Goal: Information Seeking & Learning: Find specific fact

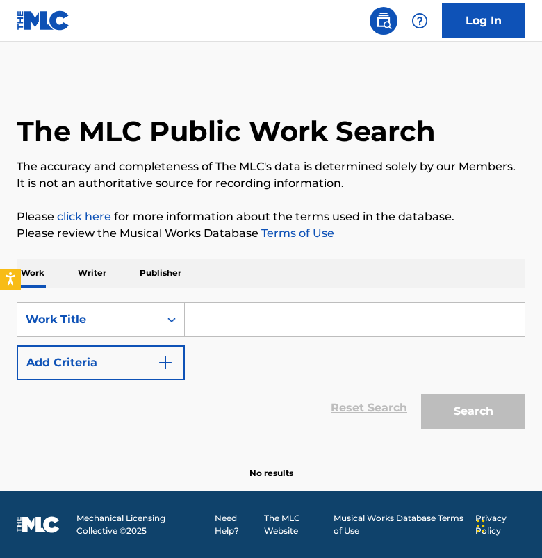
click at [240, 324] on input "Search Form" at bounding box center [355, 319] width 340 height 33
paste input "DEGENERATION IN THE KEY OF A MINOR"
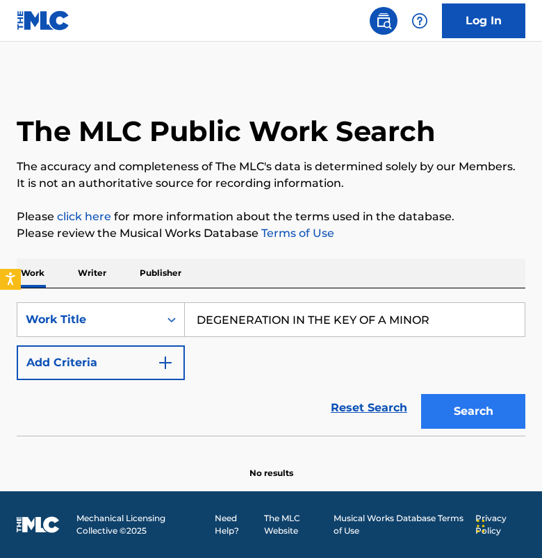
type input "DEGENERATION IN THE KEY OF A MINOR"
click at [485, 409] on button "Search" at bounding box center [473, 411] width 104 height 35
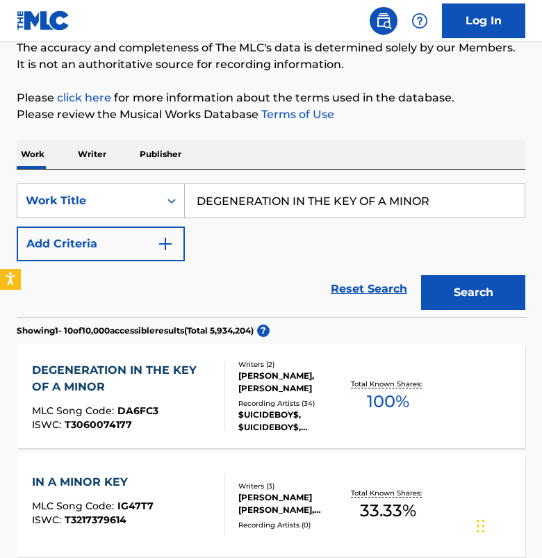
scroll to position [120, 0]
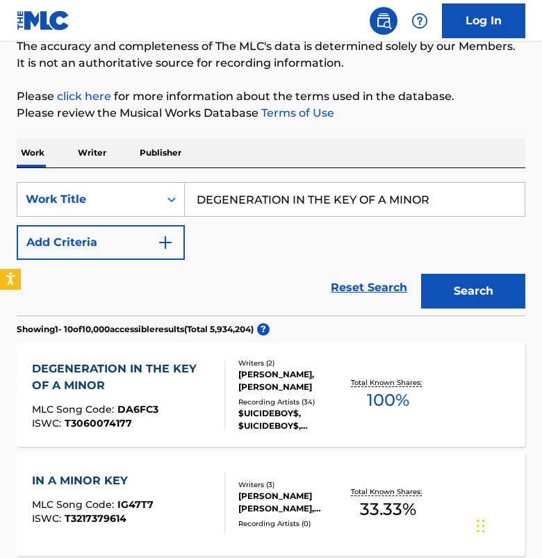
click at [75, 367] on div "DEGENERATION IN THE KEY OF A MINOR" at bounding box center [122, 377] width 181 height 33
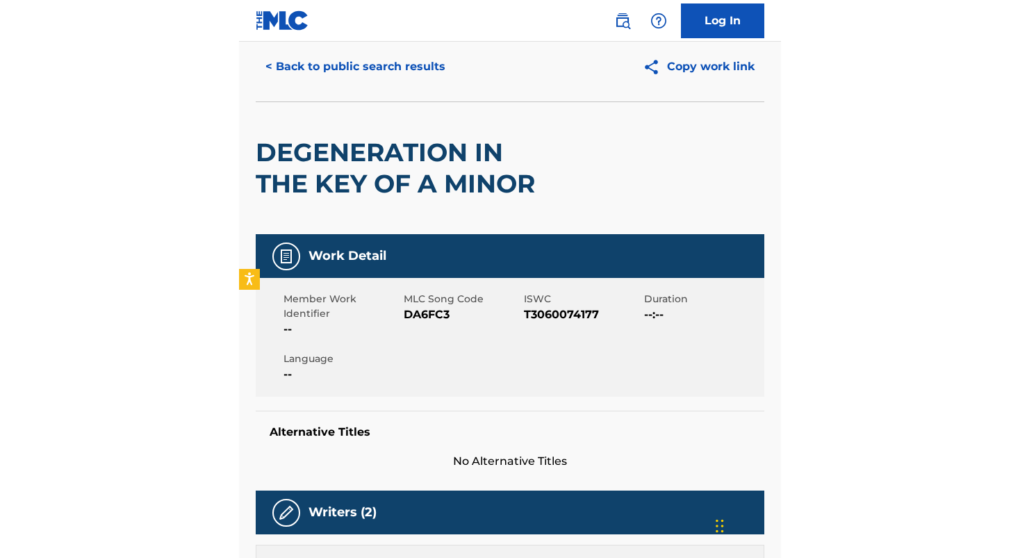
scroll to position [82, 0]
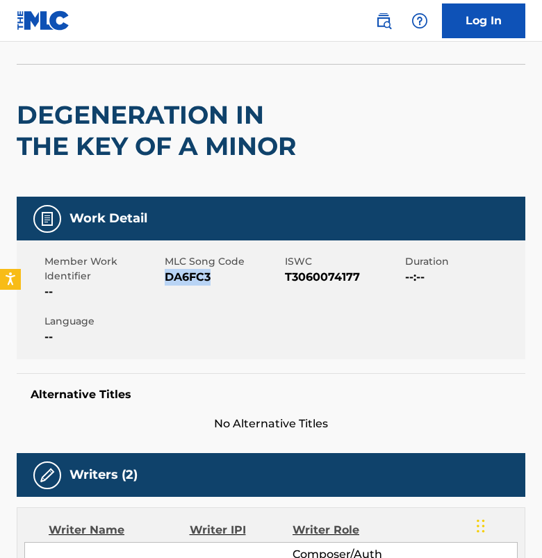
drag, startPoint x: 220, startPoint y: 272, endPoint x: 165, endPoint y: 272, distance: 54.9
click at [165, 272] on span "DA6FC3" at bounding box center [223, 277] width 117 height 17
copy span "DA6FC3"
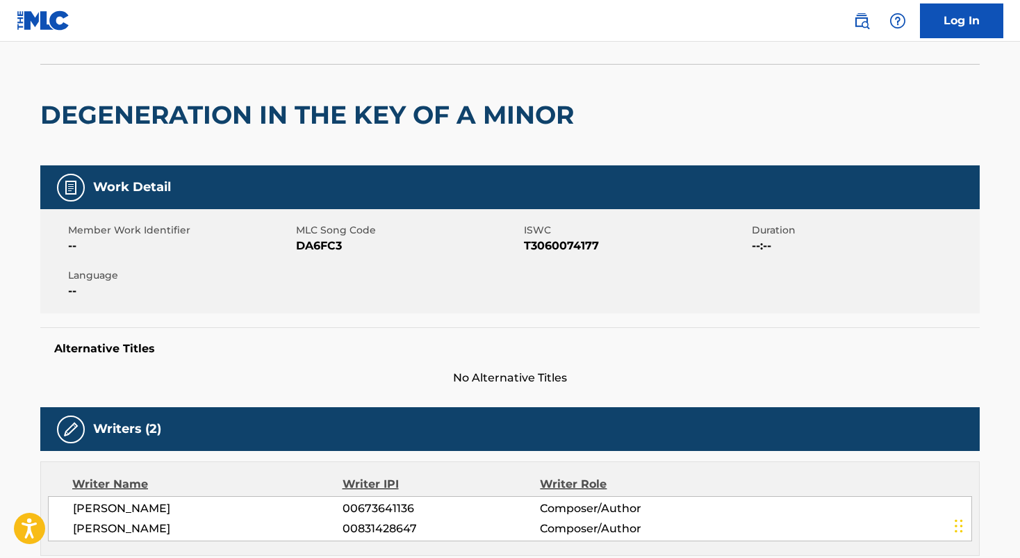
scroll to position [120, 0]
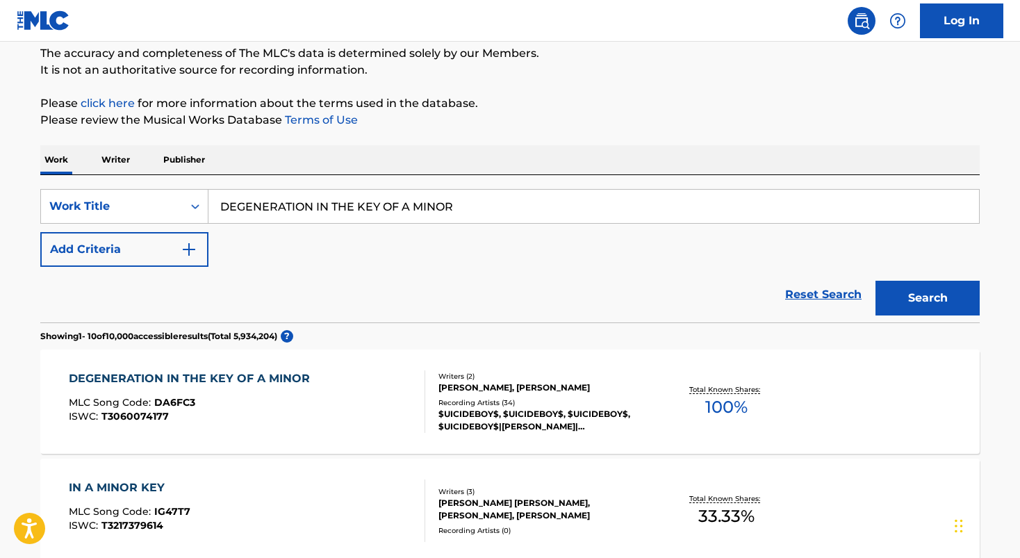
click at [279, 200] on input "DEGENERATION IN THE KEY OF A MINOR" at bounding box center [593, 206] width 771 height 33
paste input "I M Not The One"
paste input "Search Form"
type input "I M Not The One"
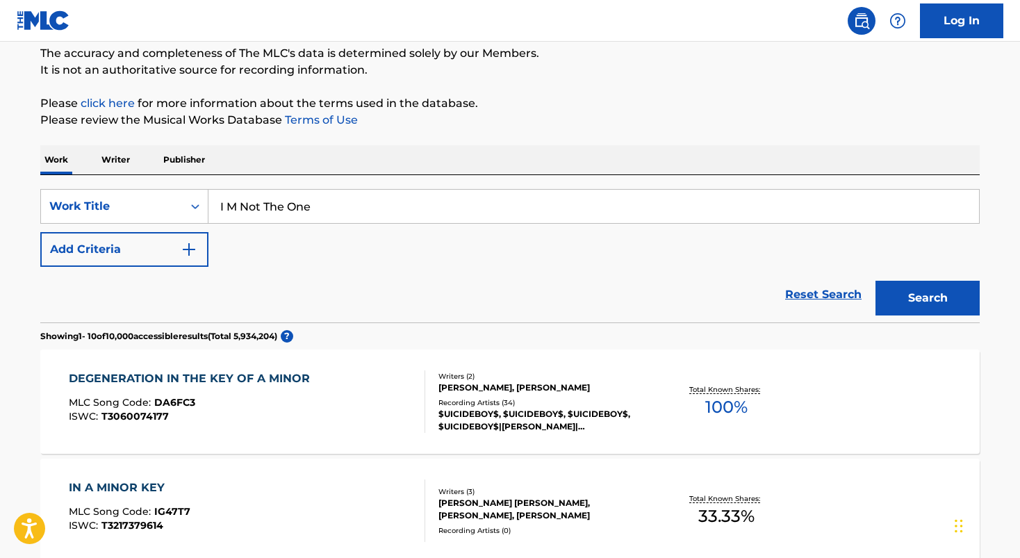
click at [541, 281] on button "Search" at bounding box center [927, 298] width 104 height 35
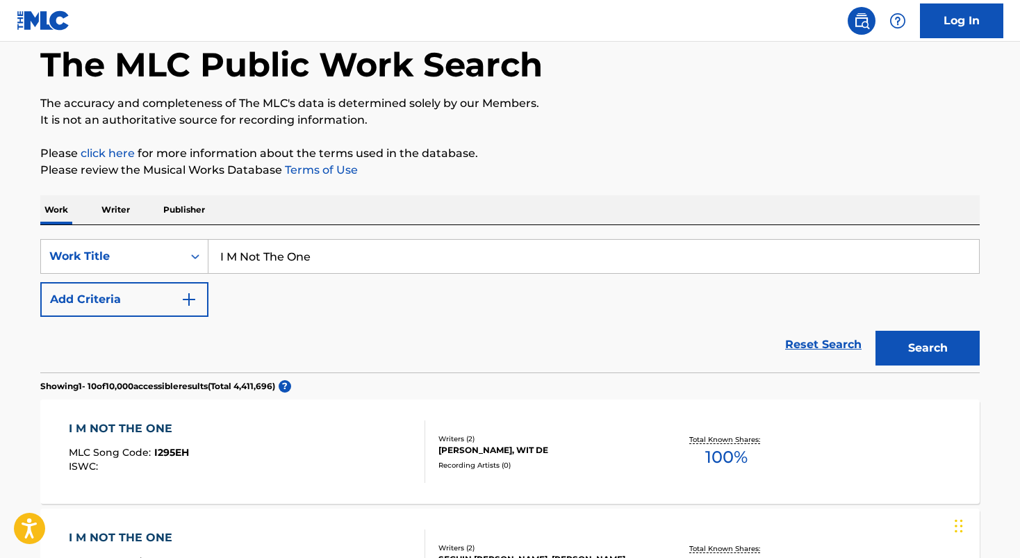
scroll to position [51, 0]
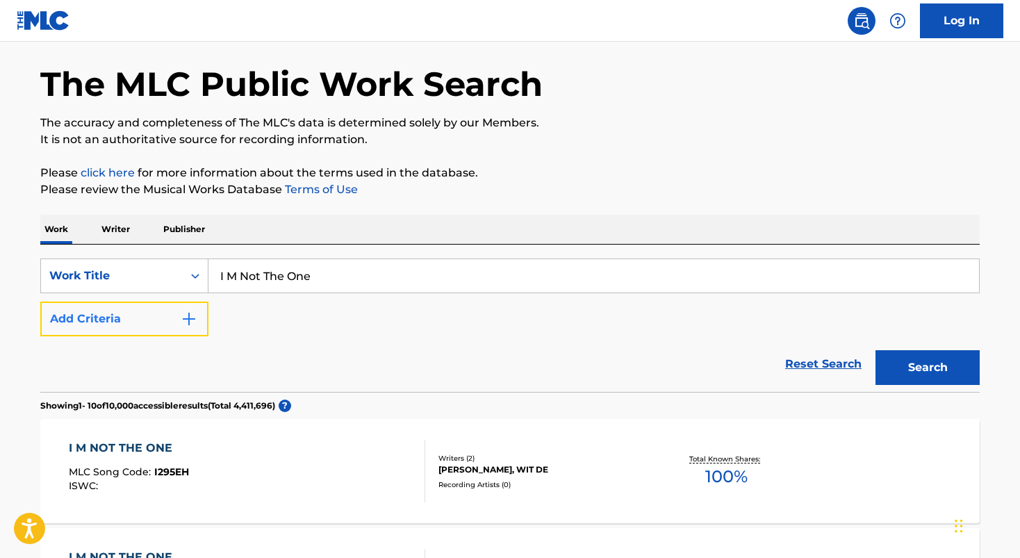
click at [197, 318] on button "Add Criteria" at bounding box center [124, 319] width 168 height 35
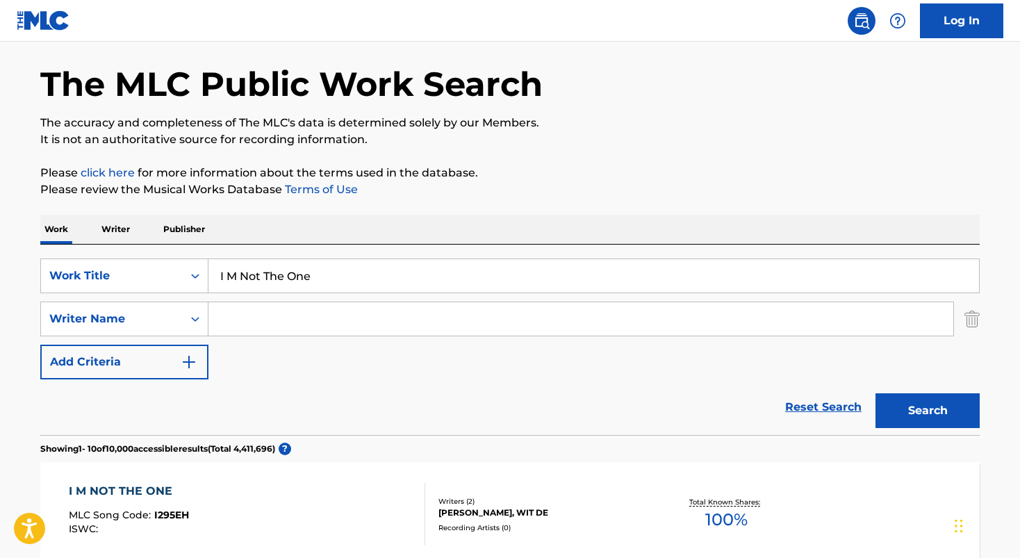
click at [242, 315] on input "Search Form" at bounding box center [580, 318] width 745 height 33
type input "[PERSON_NAME]"
click at [541, 393] on button "Search" at bounding box center [927, 410] width 104 height 35
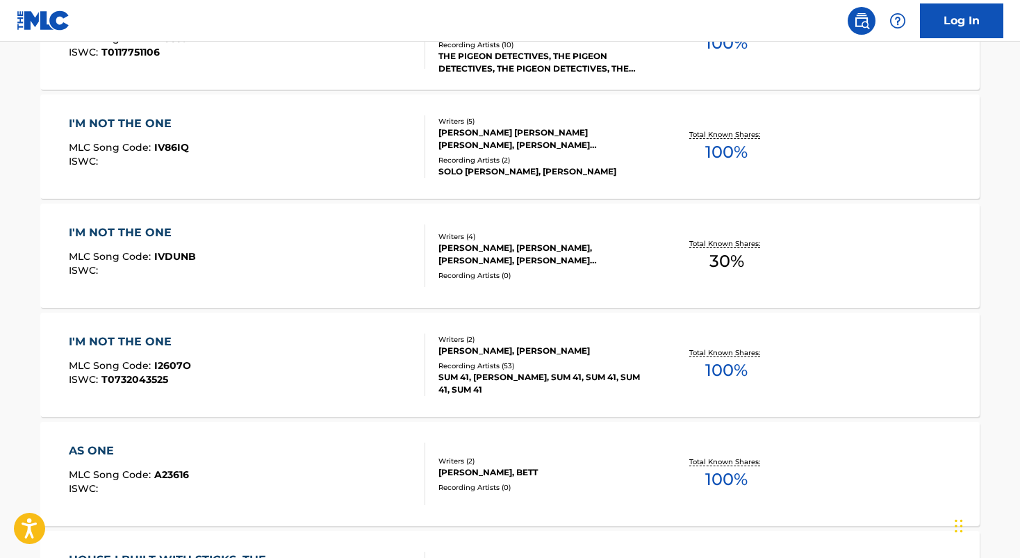
scroll to position [655, 0]
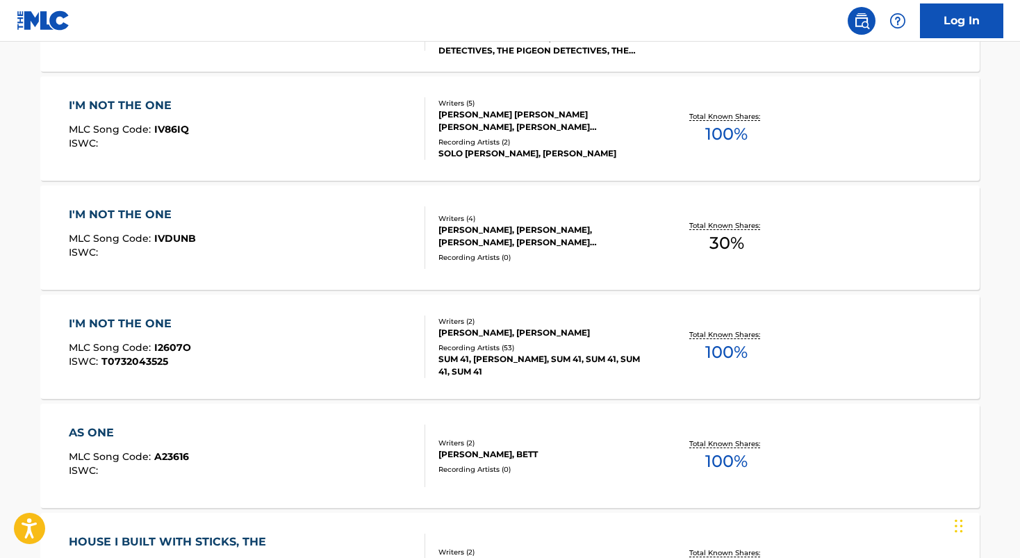
click at [252, 335] on div "I'M NOT THE ONE MLC Song Code : I2607O ISWC : T0732043525" at bounding box center [247, 346] width 357 height 63
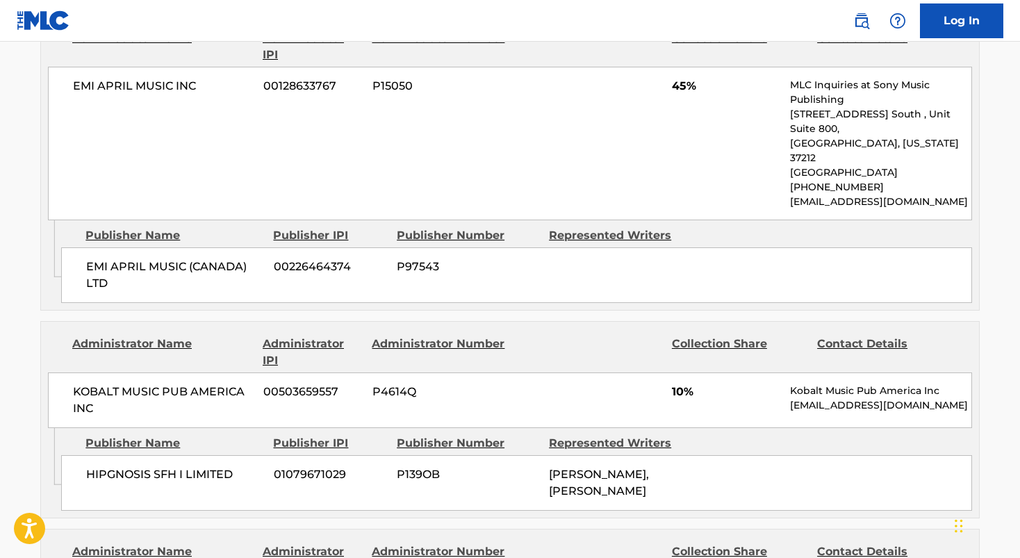
scroll to position [700, 0]
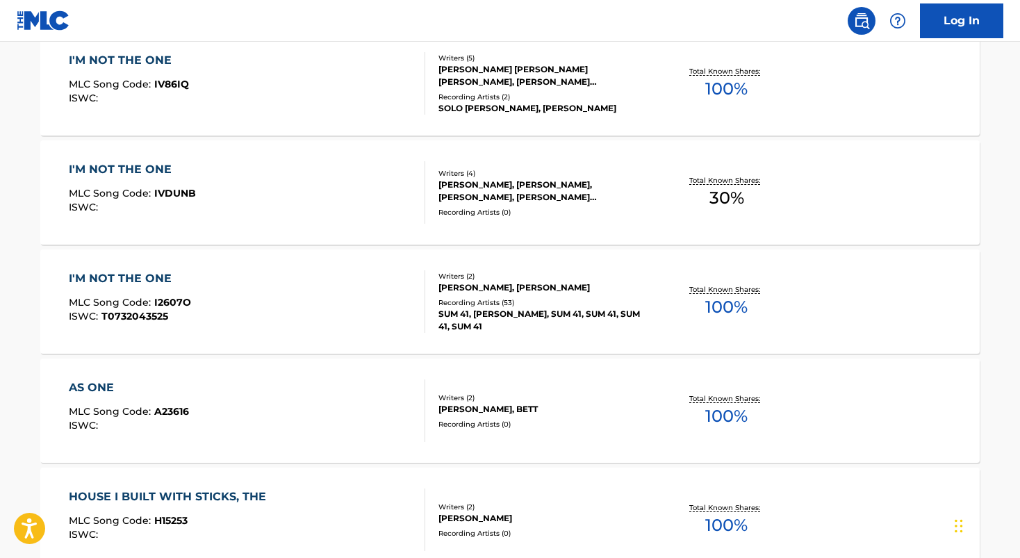
scroll to position [734, 0]
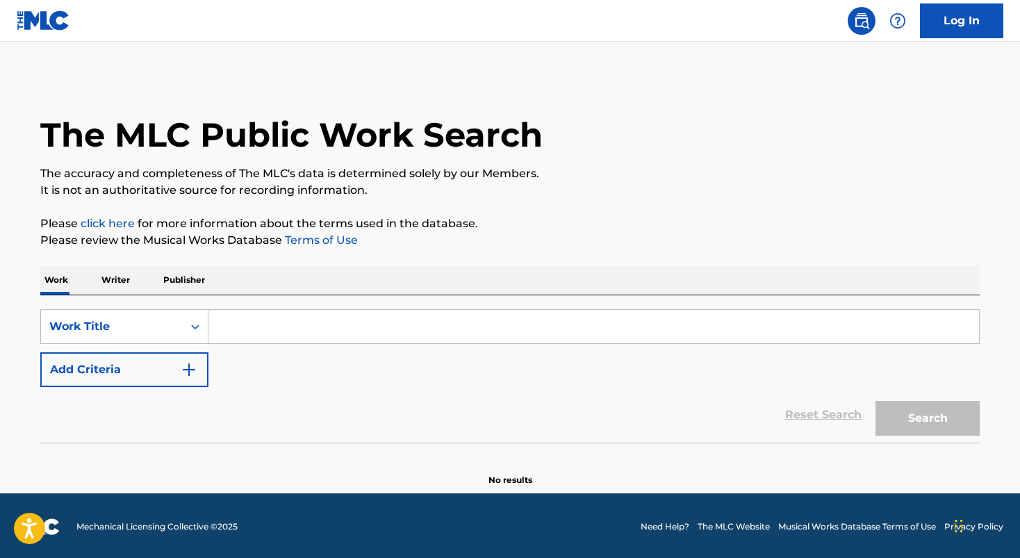
click at [290, 318] on input "Search Form" at bounding box center [593, 326] width 771 height 33
paste input "WHAT JUST HAPPENED THE KID LAROI"
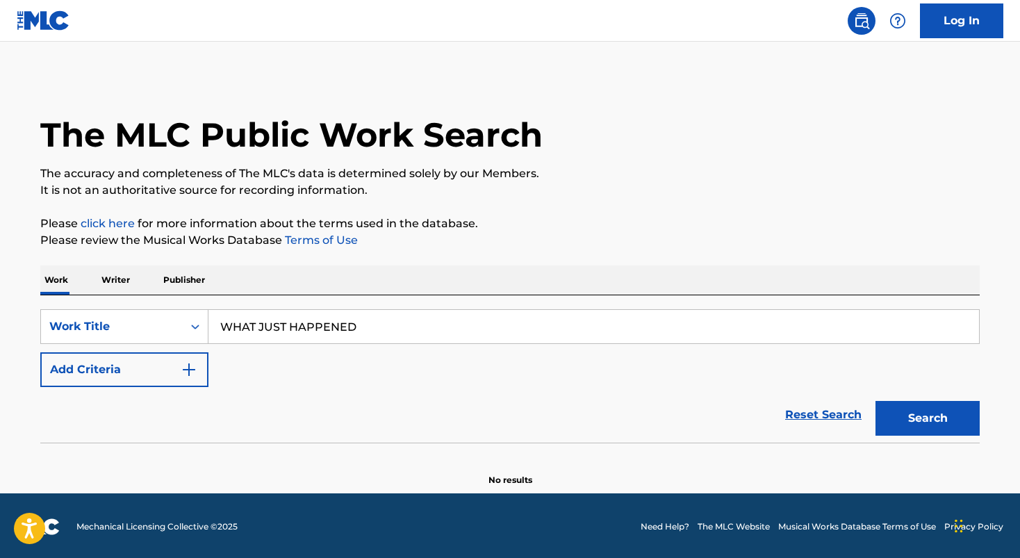
type input "WHAT JUST HAPPENED"
click at [875, 401] on button "Search" at bounding box center [927, 418] width 104 height 35
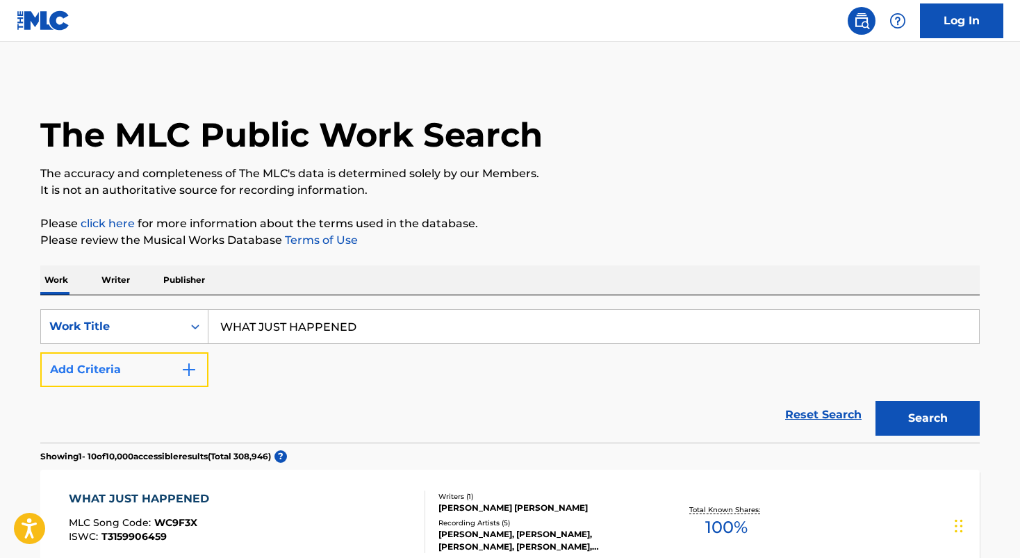
click at [191, 371] on img "Search Form" at bounding box center [189, 369] width 17 height 17
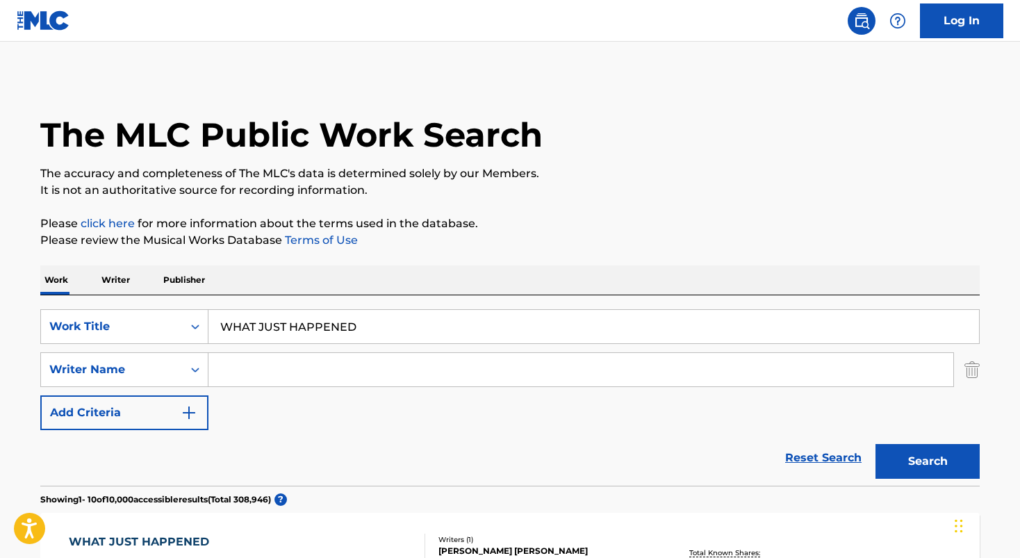
click at [247, 368] on input "Search Form" at bounding box center [580, 369] width 745 height 33
type input "fedi"
click at [875, 444] on button "Search" at bounding box center [927, 461] width 104 height 35
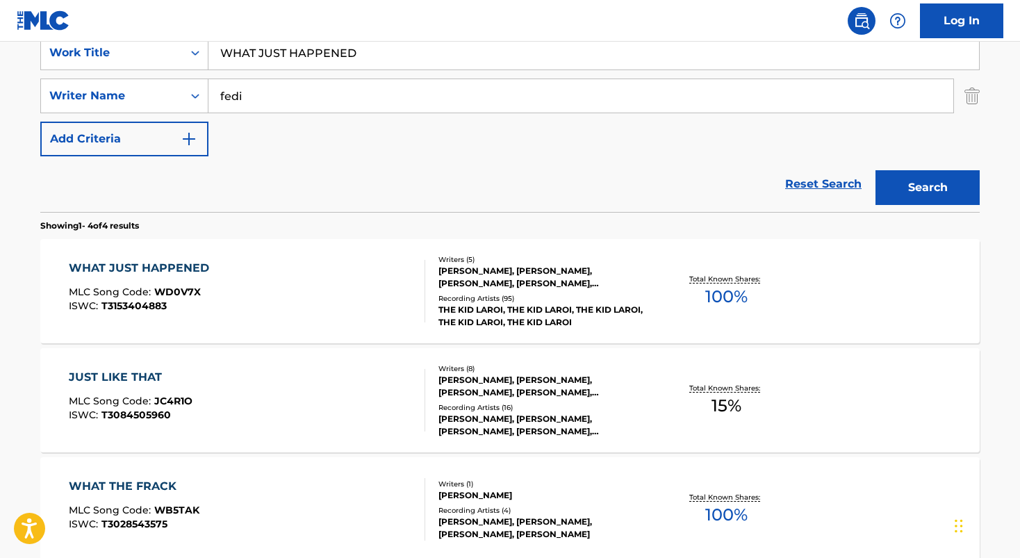
scroll to position [303, 0]
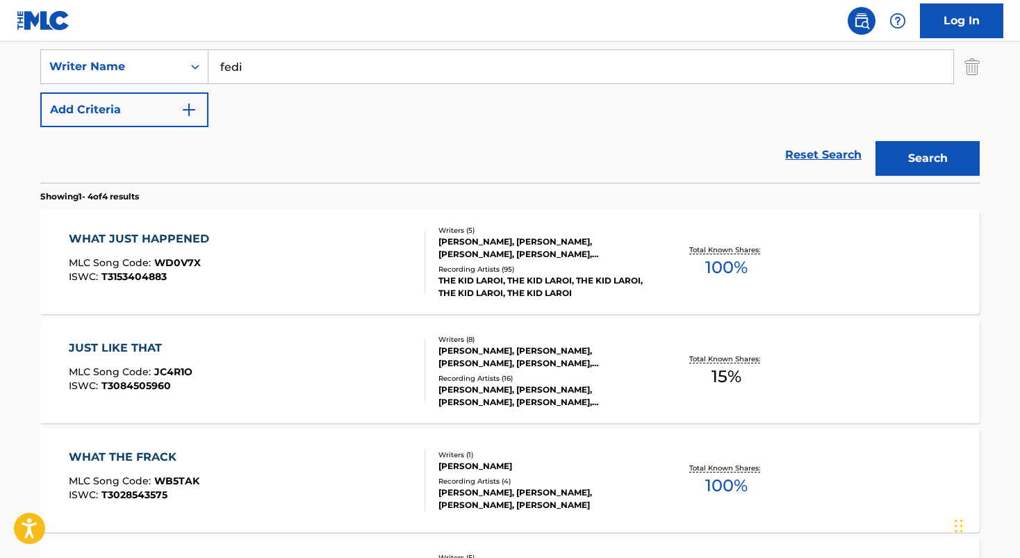
click at [170, 232] on div "WHAT JUST HAPPENED" at bounding box center [142, 239] width 147 height 17
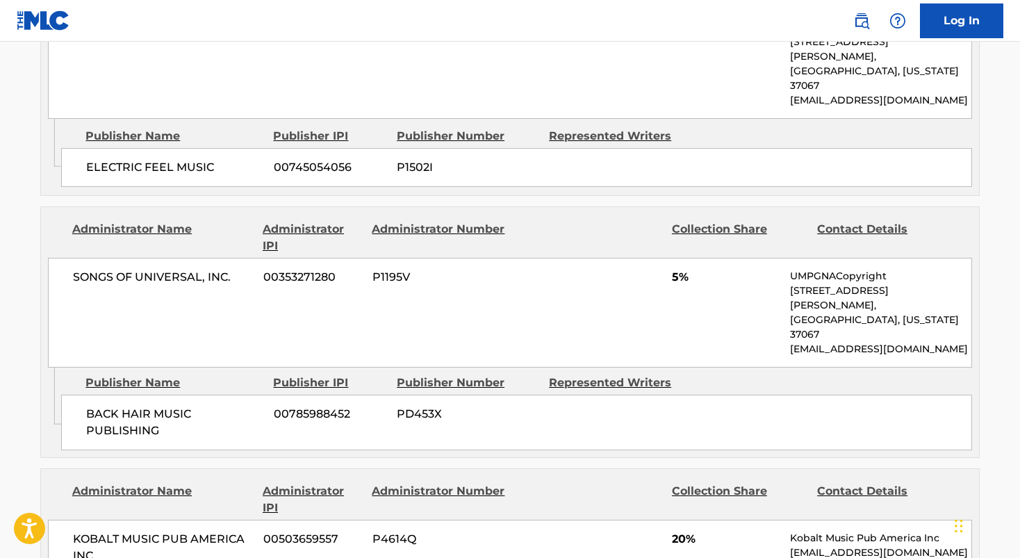
scroll to position [1369, 0]
